Goal: Check status: Check status

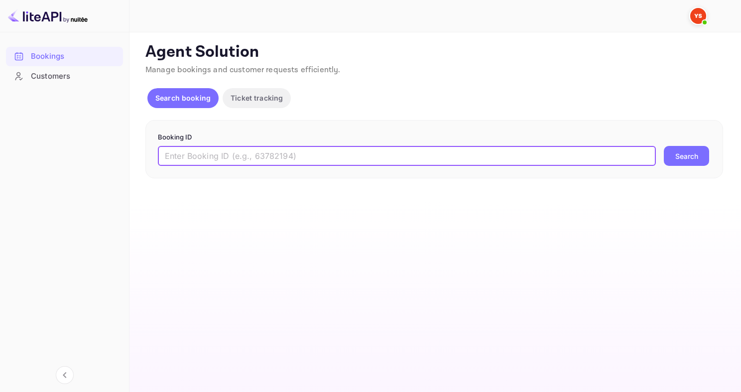
click at [261, 163] on input "text" at bounding box center [407, 156] width 498 height 20
paste input "8763884"
type input "8763884"
click at [664, 146] on button "Search" at bounding box center [686, 156] width 45 height 20
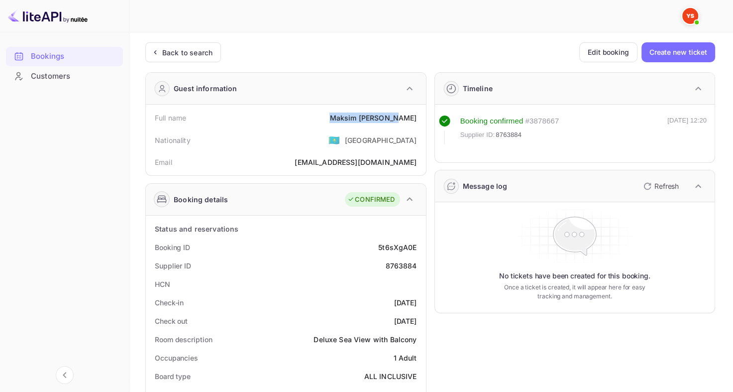
drag, startPoint x: 347, startPoint y: 120, endPoint x: 418, endPoint y: 121, distance: 71.2
click at [418, 121] on div "Full name [PERSON_NAME]" at bounding box center [286, 118] width 272 height 18
copy div "[PERSON_NAME]"
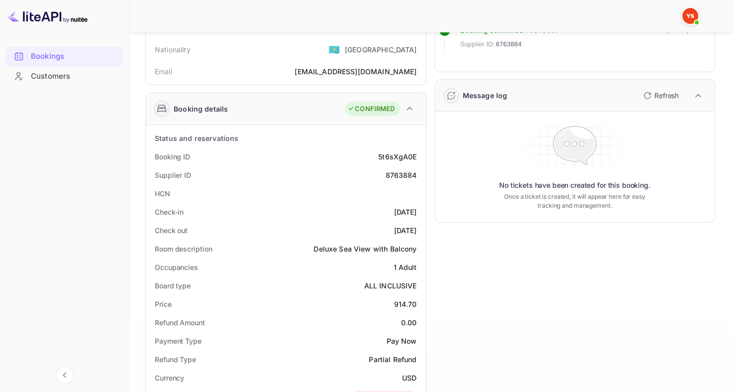
scroll to position [100, 0]
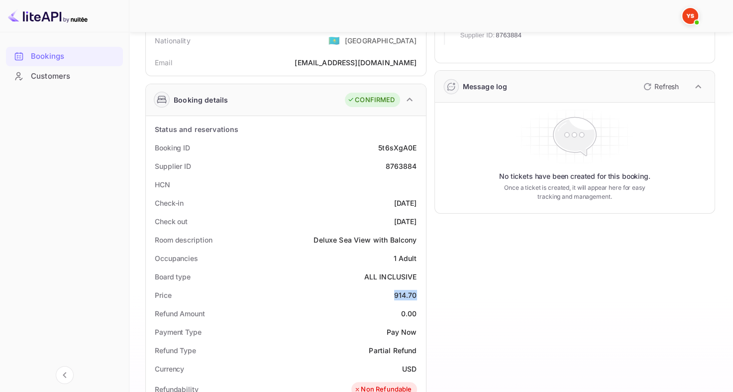
drag, startPoint x: 390, startPoint y: 293, endPoint x: 416, endPoint y: 293, distance: 25.9
click at [416, 293] on div "Price 914.70" at bounding box center [286, 295] width 272 height 18
copy div "914.70"
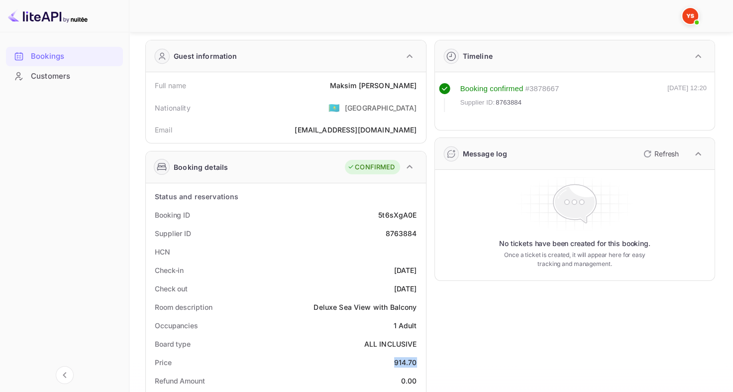
scroll to position [50, 0]
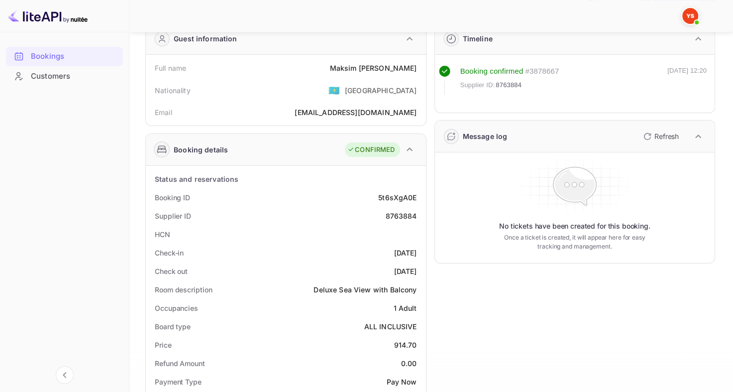
click at [402, 221] on div "Supplier ID 8763884" at bounding box center [286, 216] width 272 height 18
click at [398, 217] on div "8763884" at bounding box center [400, 216] width 31 height 10
copy div "8763884"
